Goal: Transaction & Acquisition: Purchase product/service

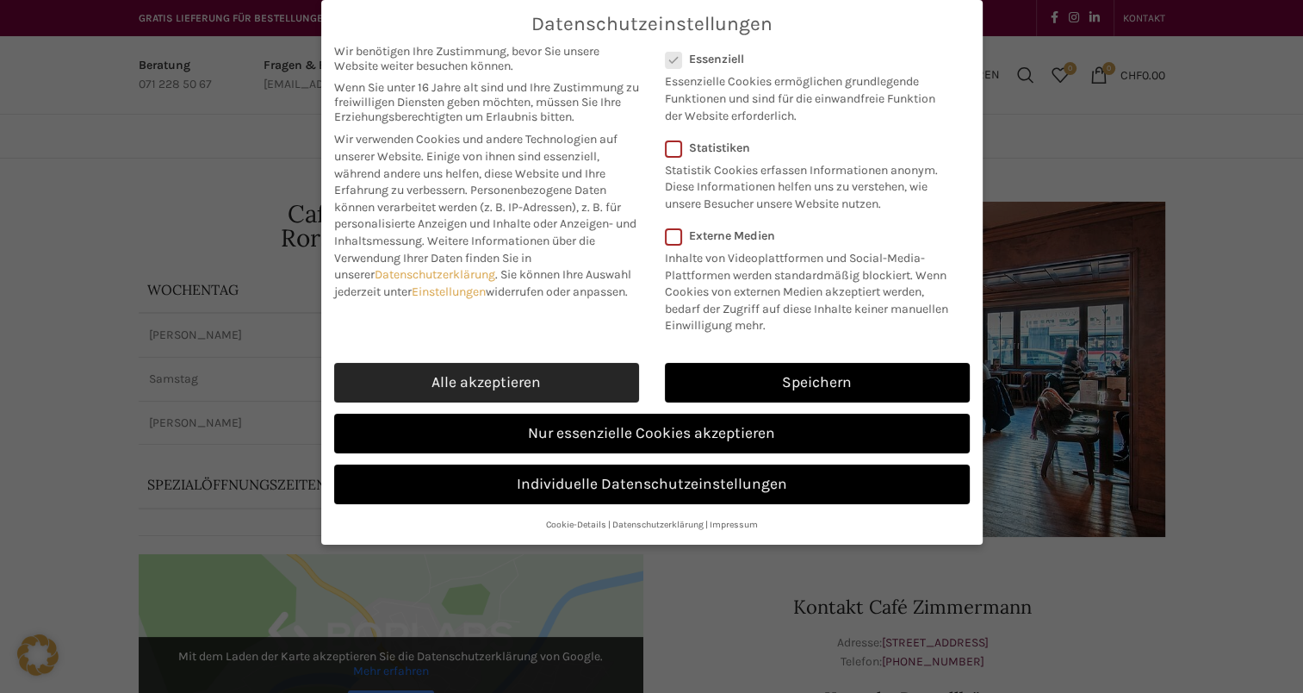
click at [587, 372] on link "Alle akzeptieren" at bounding box center [486, 383] width 305 height 40
checkbox input "true"
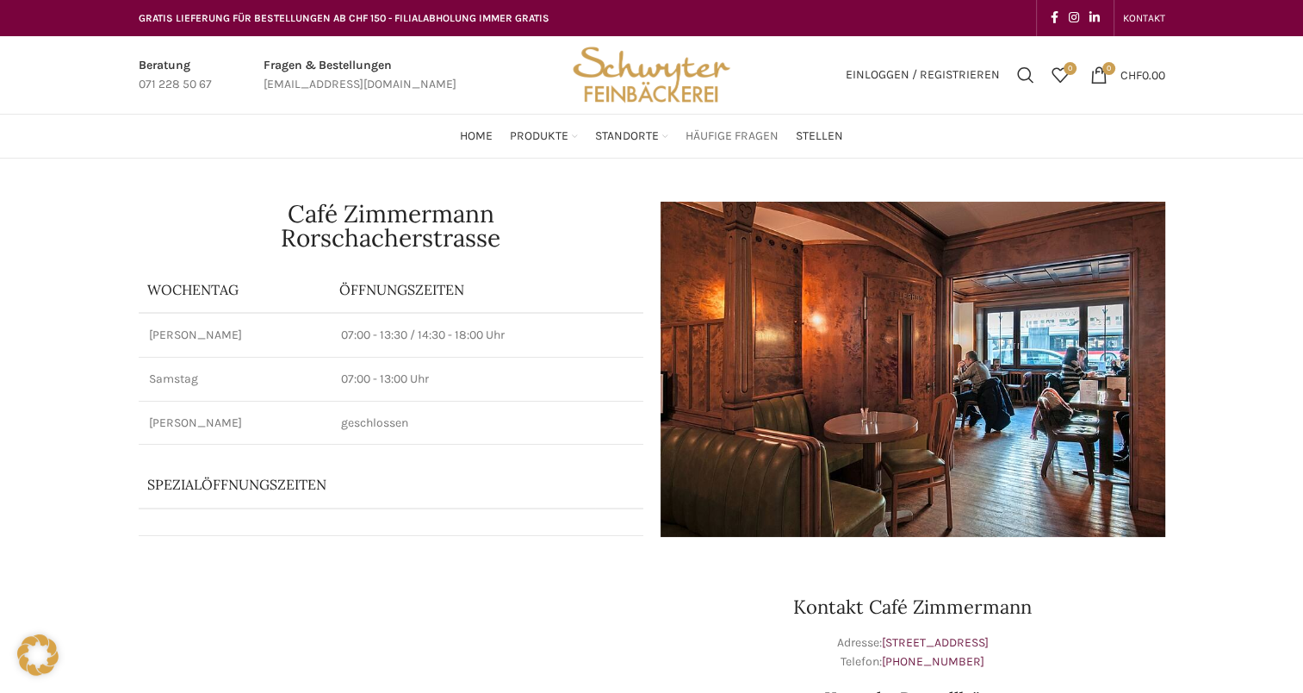
click at [710, 131] on span "Häufige Fragen" at bounding box center [732, 136] width 93 height 16
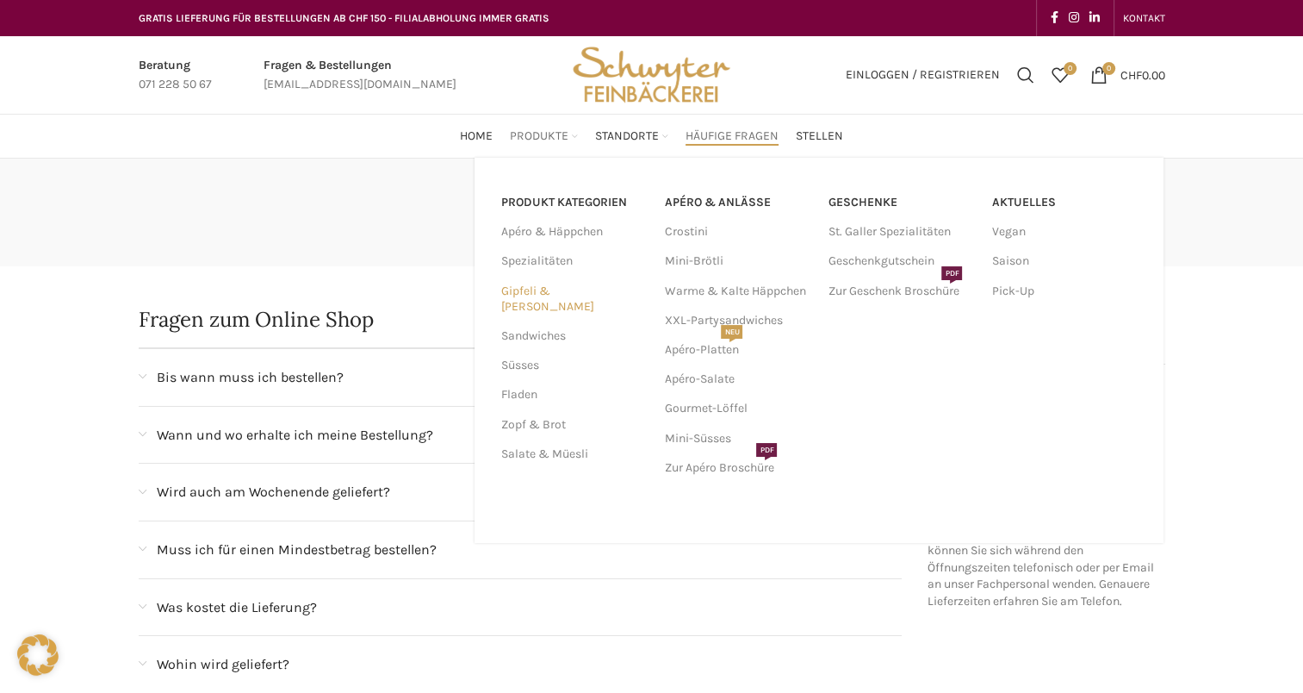
click at [559, 285] on link "Gipfeli & [PERSON_NAME]" at bounding box center [571, 299] width 143 height 45
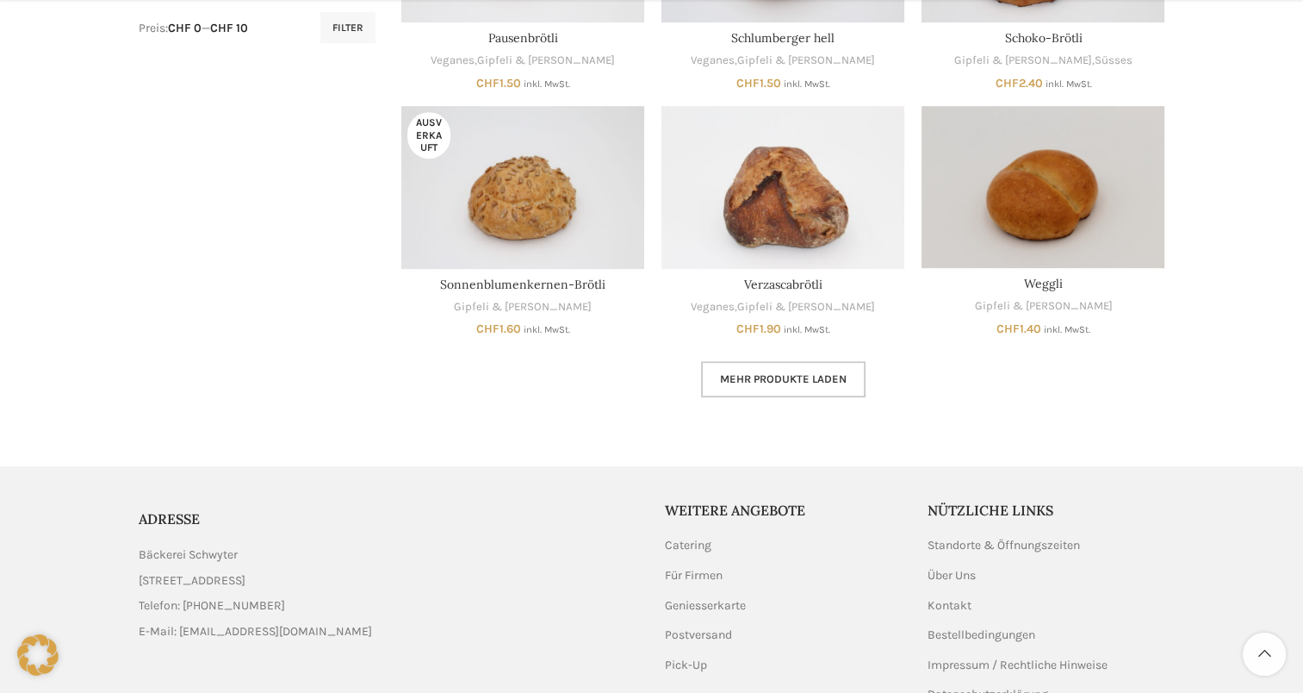
scroll to position [950, 0]
click at [743, 370] on link "Mehr Produkte laden" at bounding box center [783, 378] width 165 height 36
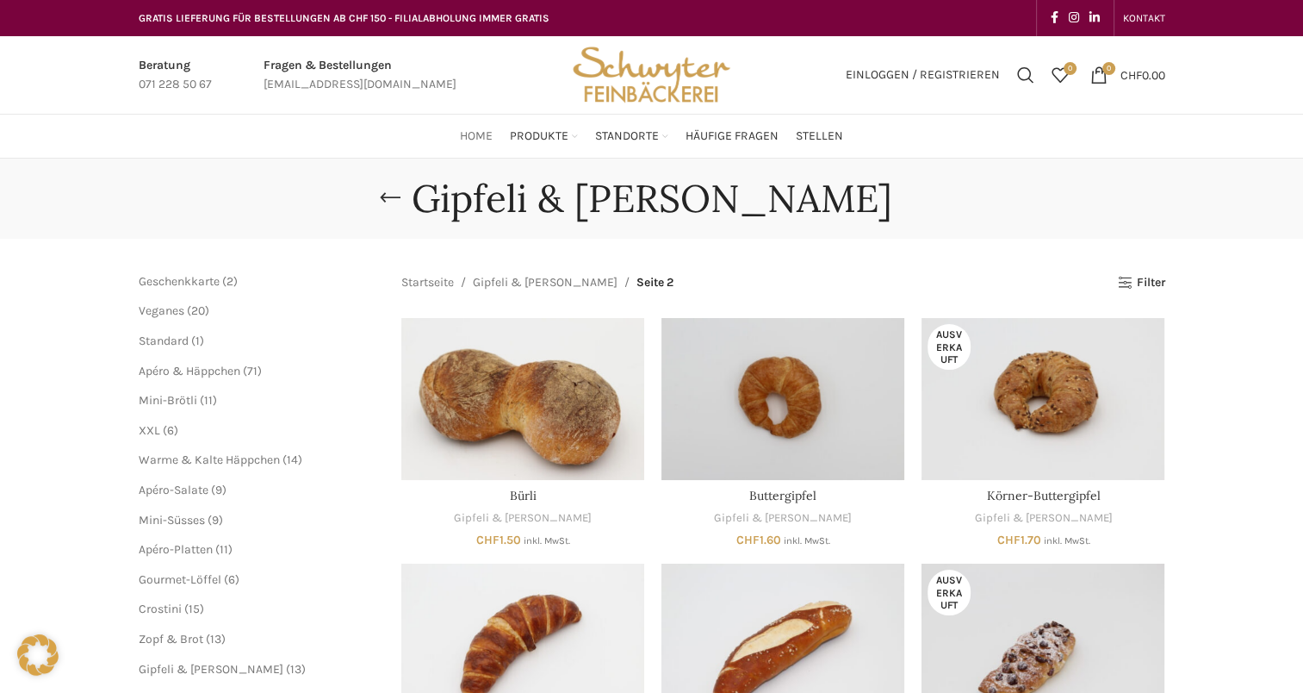
click at [474, 141] on span "Home" at bounding box center [476, 136] width 33 height 16
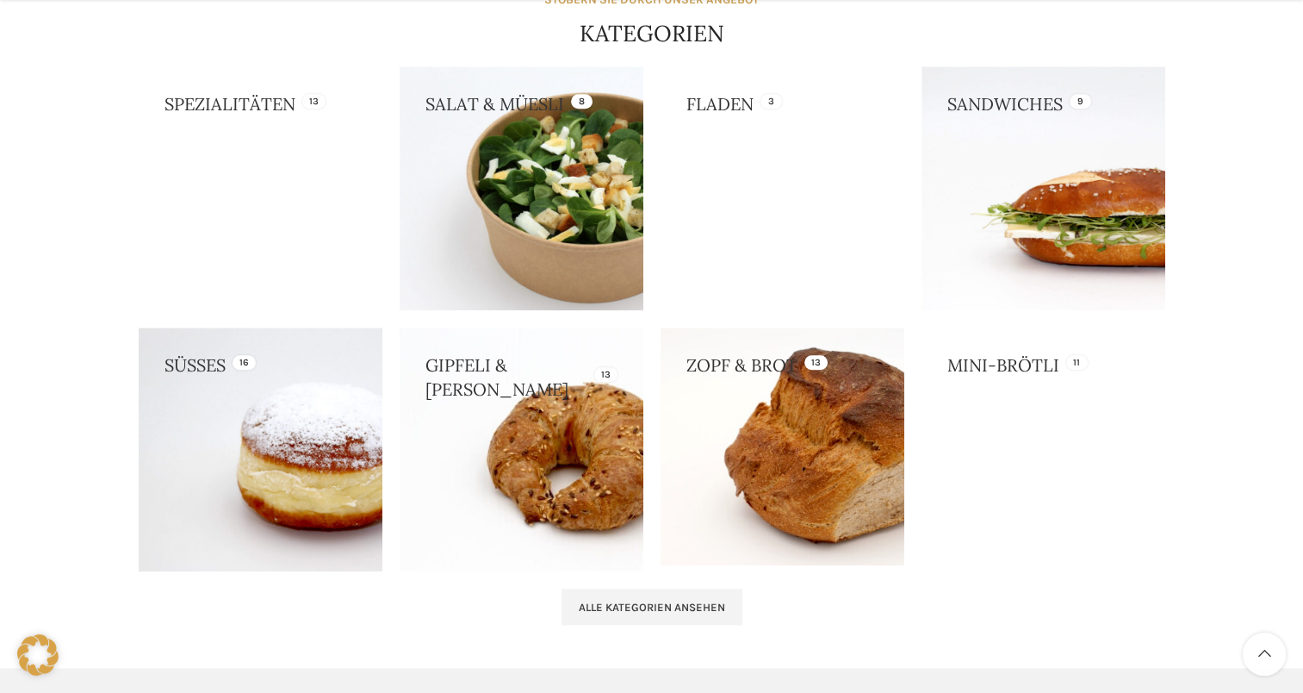
scroll to position [1535, 0]
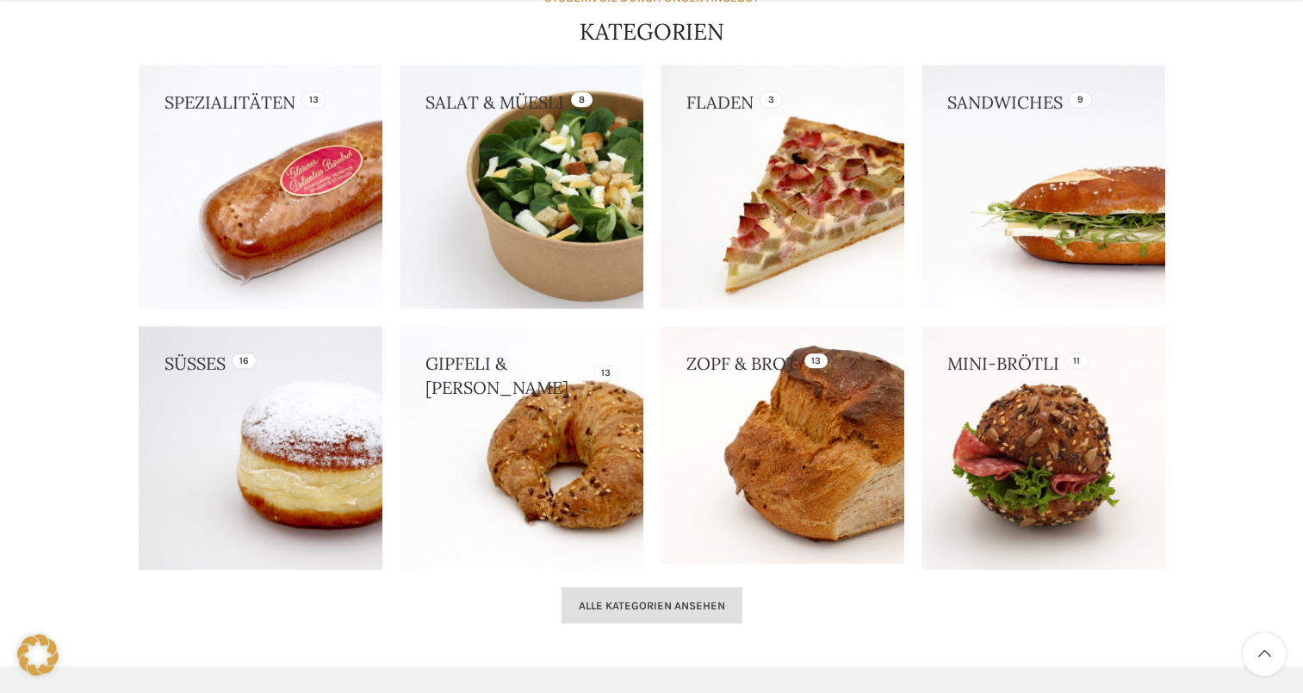
click at [665, 611] on link "Alle Kategorien ansehen" at bounding box center [652, 605] width 181 height 36
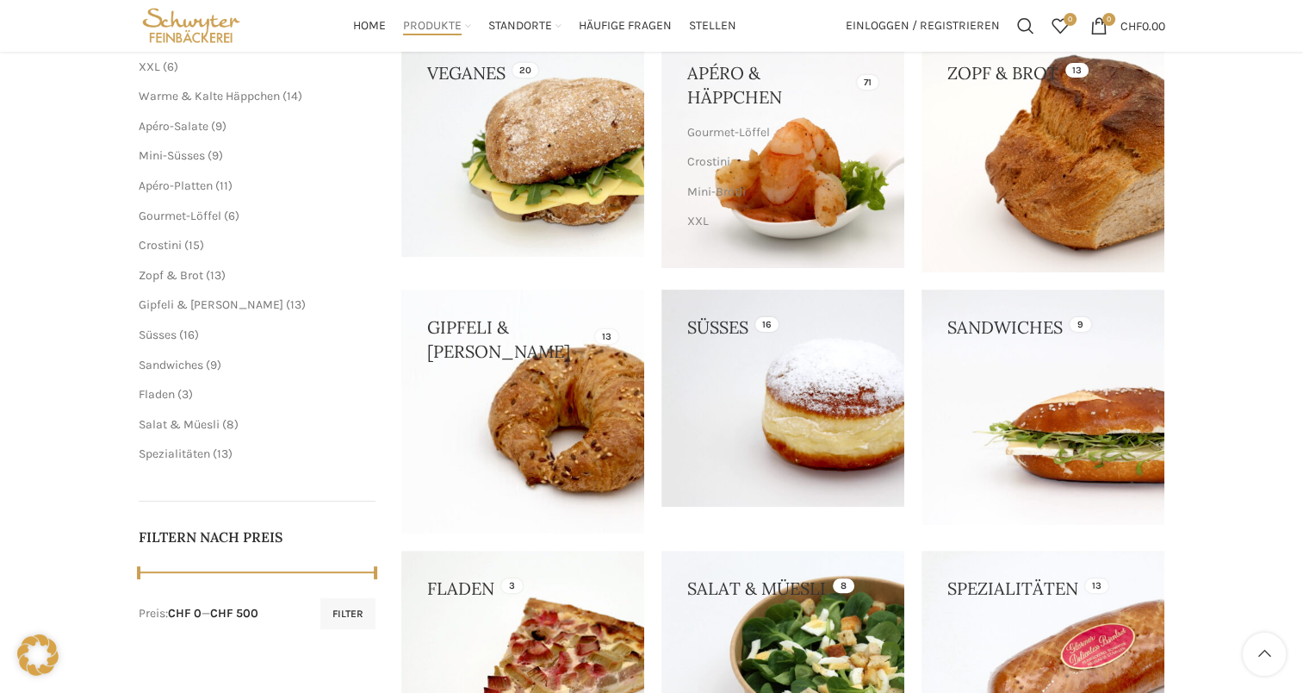
scroll to position [303, 0]
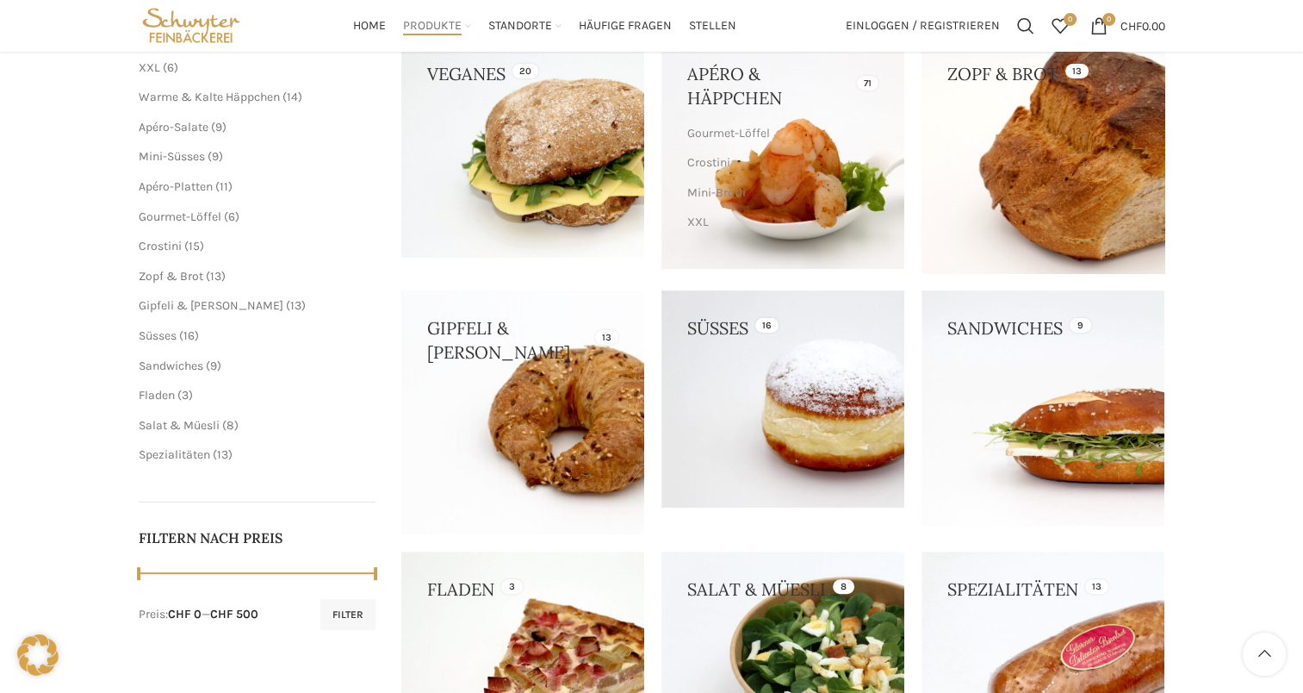
click at [965, 206] on link at bounding box center [1043, 154] width 243 height 237
